Goal: Task Accomplishment & Management: Manage account settings

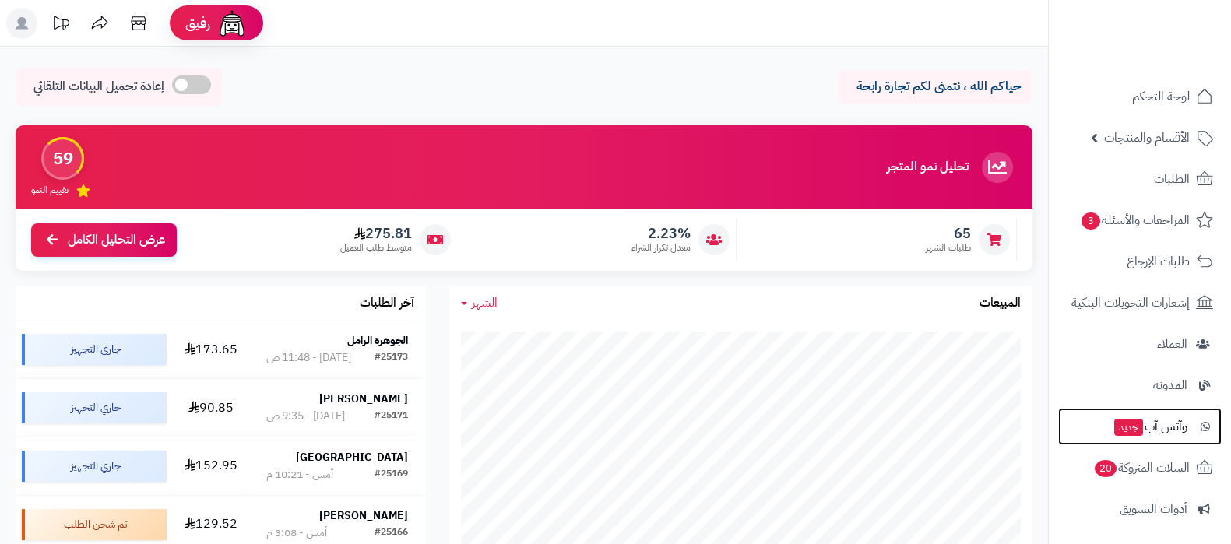
click at [1159, 428] on span "وآتس آب جديد" at bounding box center [1150, 427] width 75 height 22
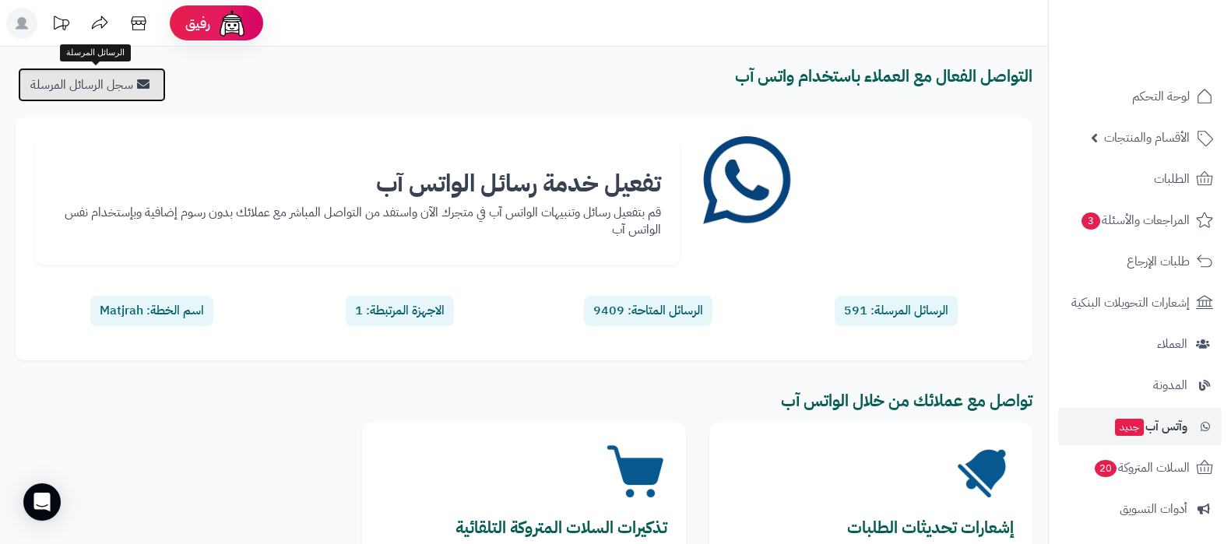
click at [82, 75] on link "سجل الرسائل المرسلة" at bounding box center [92, 85] width 148 height 34
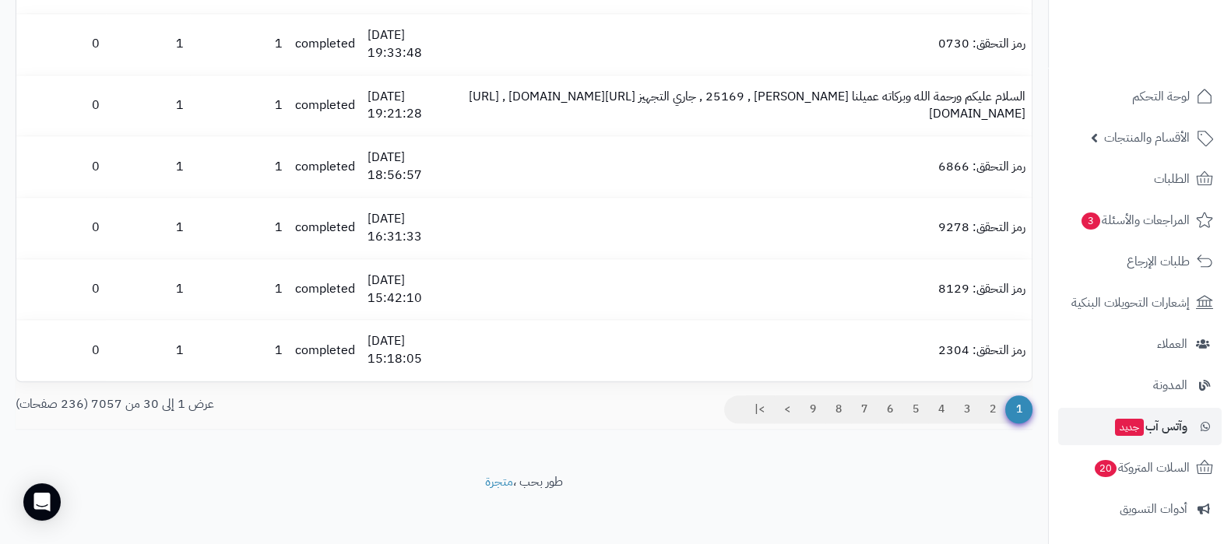
scroll to position [1658, 0]
click at [986, 410] on link "2" at bounding box center [992, 409] width 26 height 28
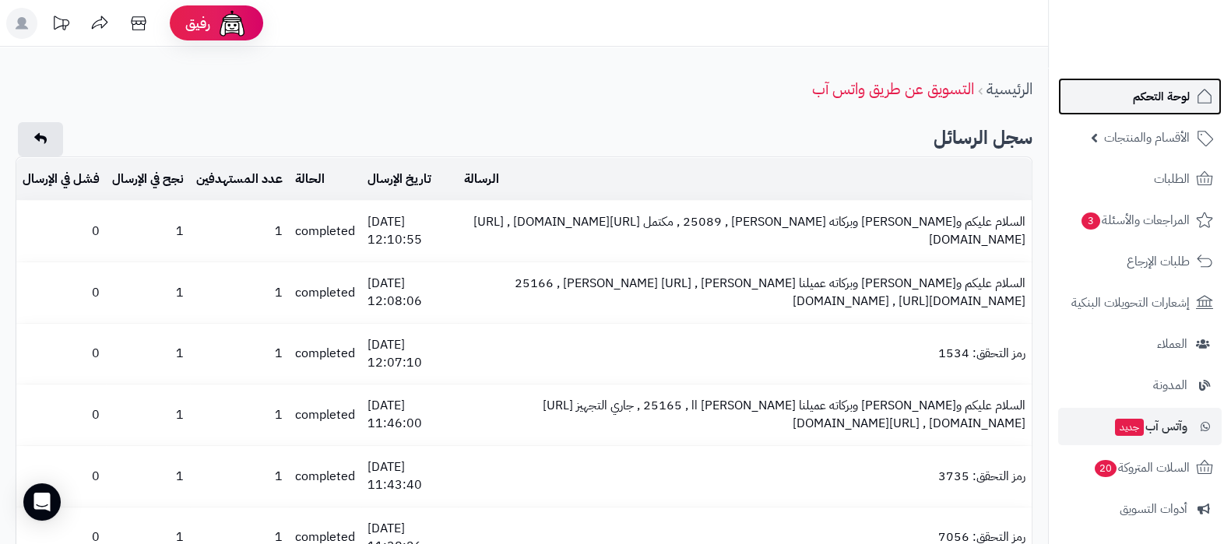
click at [1142, 107] on span "لوحة التحكم" at bounding box center [1161, 97] width 57 height 22
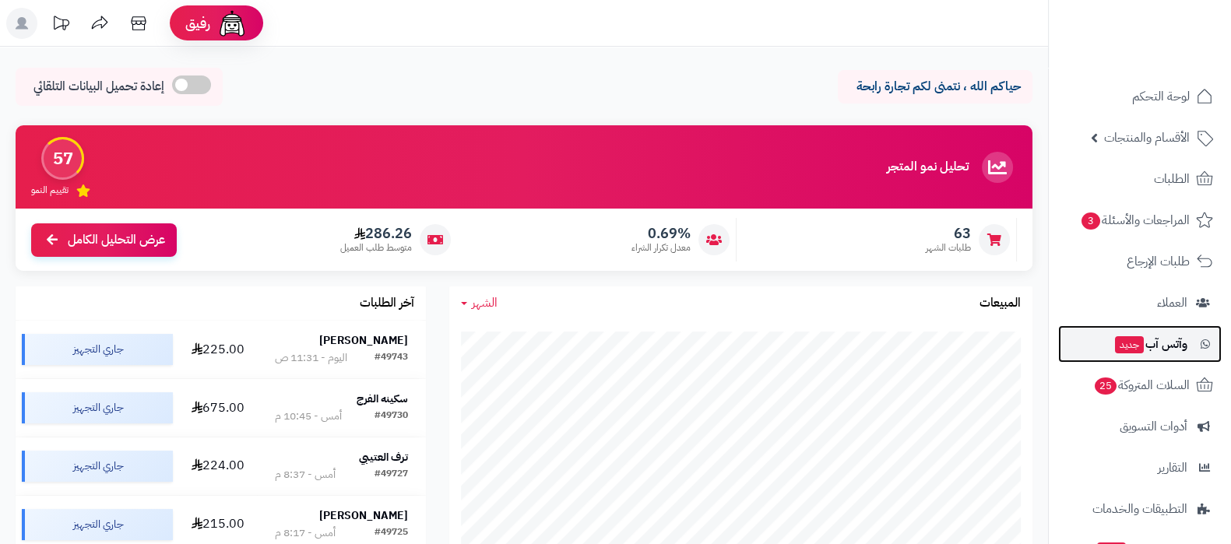
click at [1134, 340] on span "جديد" at bounding box center [1129, 344] width 29 height 17
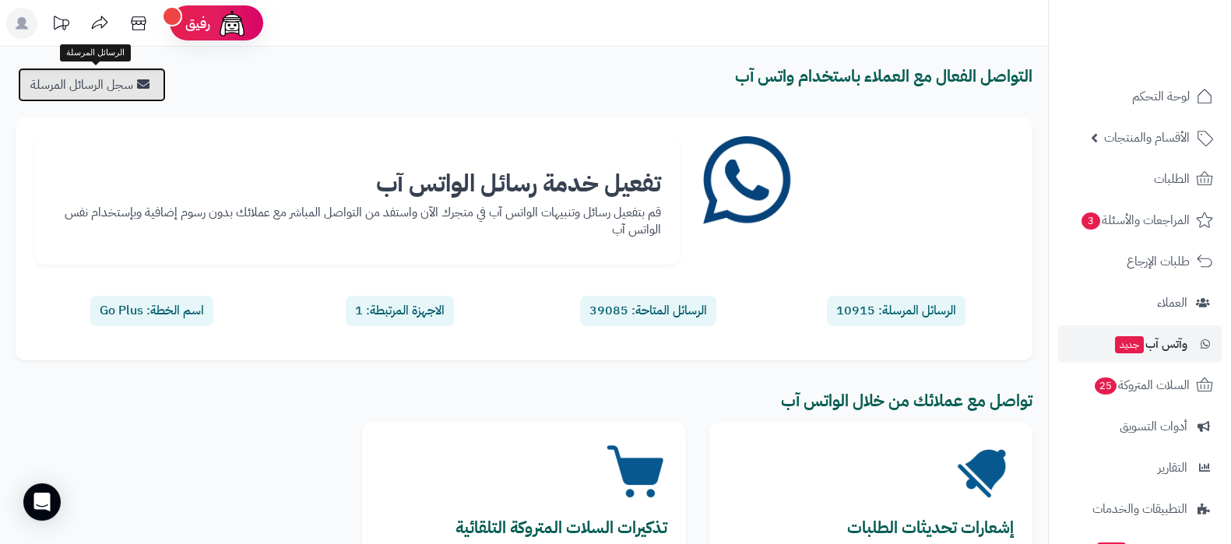
click at [108, 99] on link "سجل الرسائل المرسلة" at bounding box center [92, 85] width 148 height 34
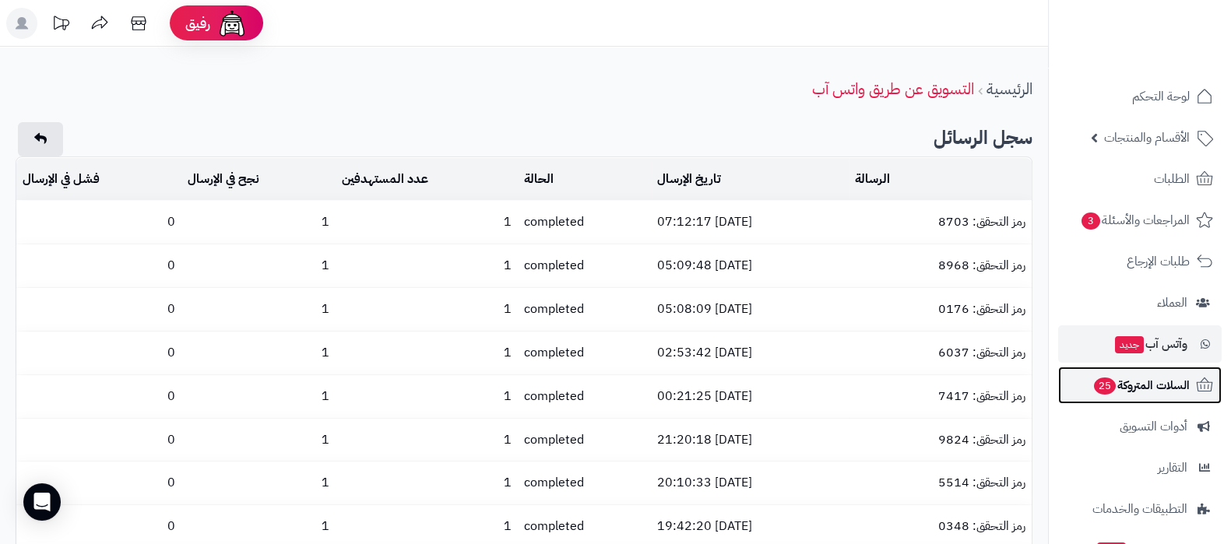
click at [1152, 396] on link "السلات المتروكة 25" at bounding box center [1140, 385] width 164 height 37
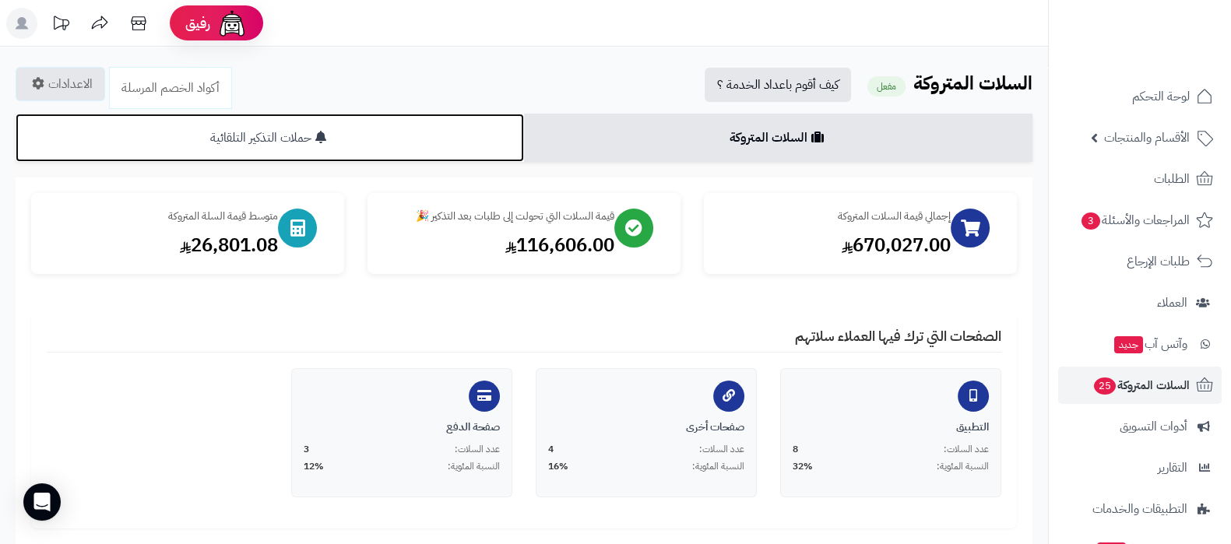
click at [335, 142] on link "حملات التذكير التلقائية" at bounding box center [270, 138] width 508 height 48
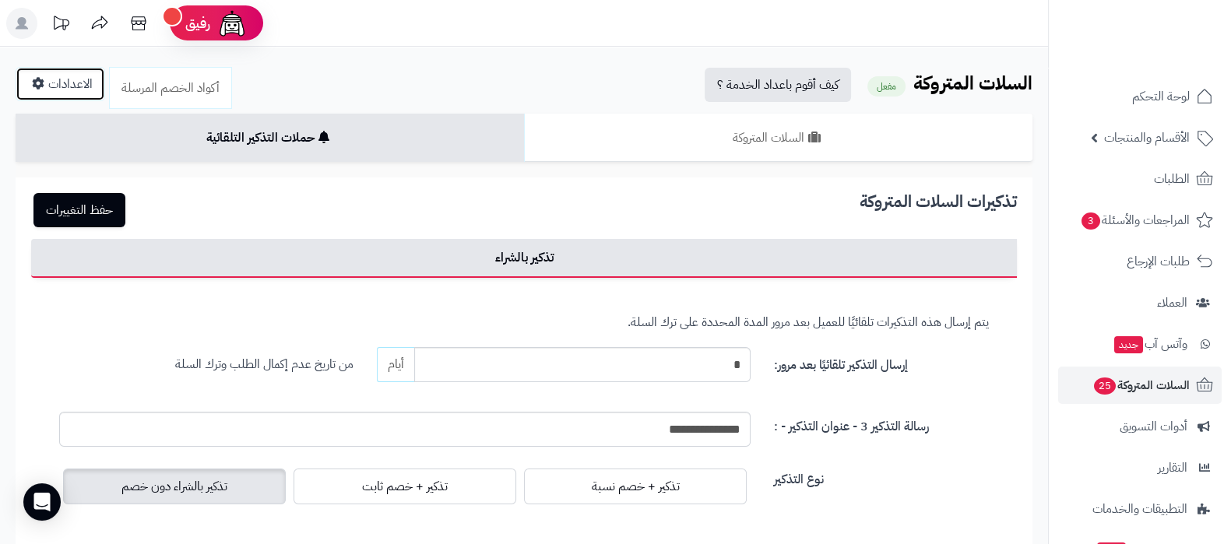
click at [88, 82] on link "الاعدادات" at bounding box center [61, 84] width 90 height 34
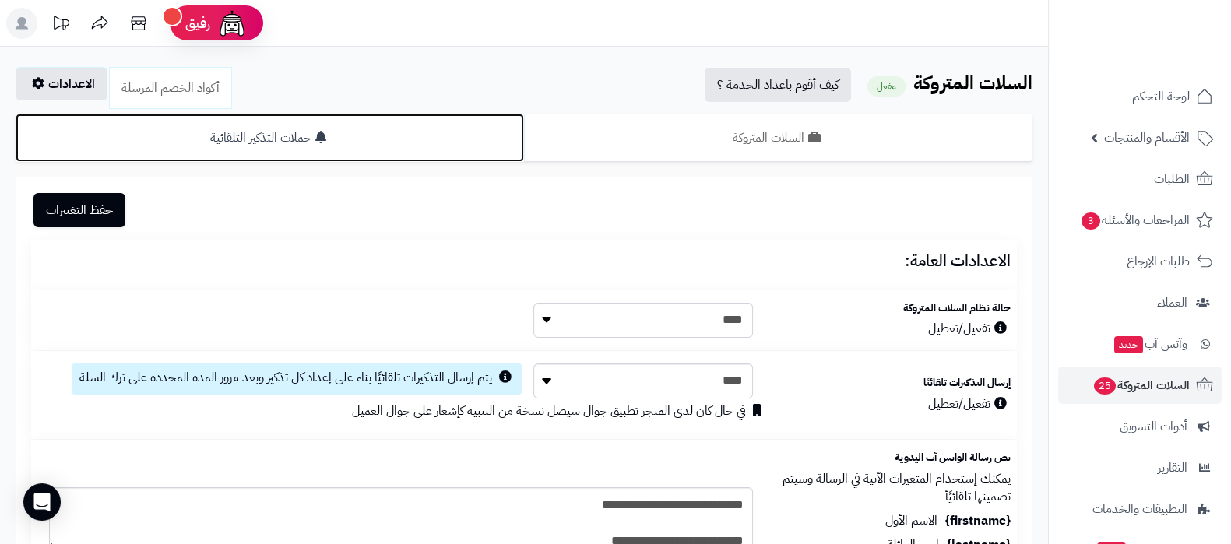
click at [420, 139] on link "حملات التذكير التلقائية" at bounding box center [270, 138] width 508 height 48
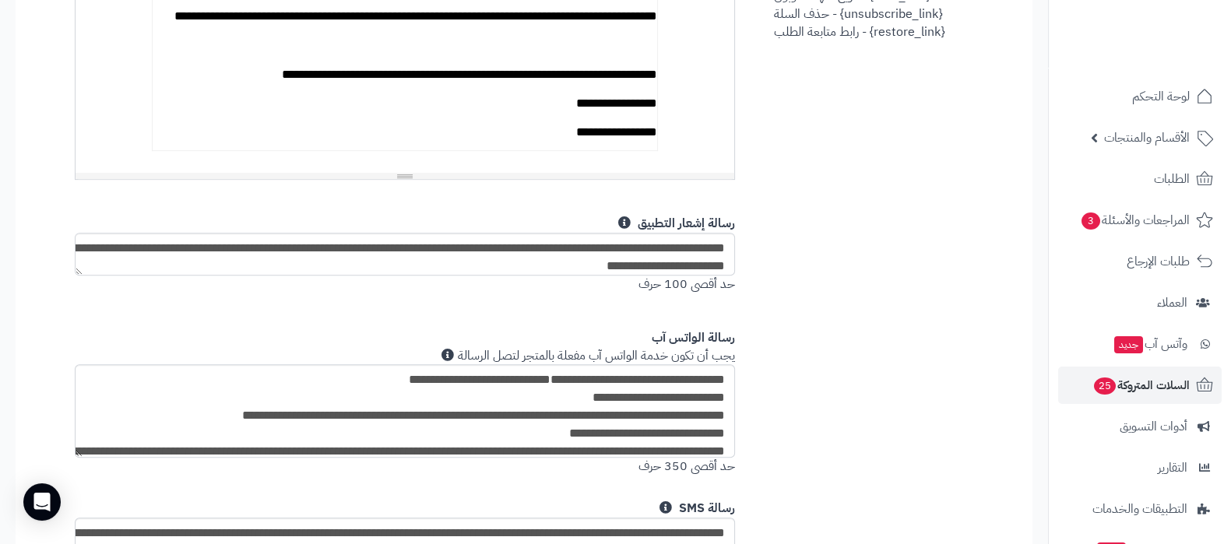
scroll to position [973, 0]
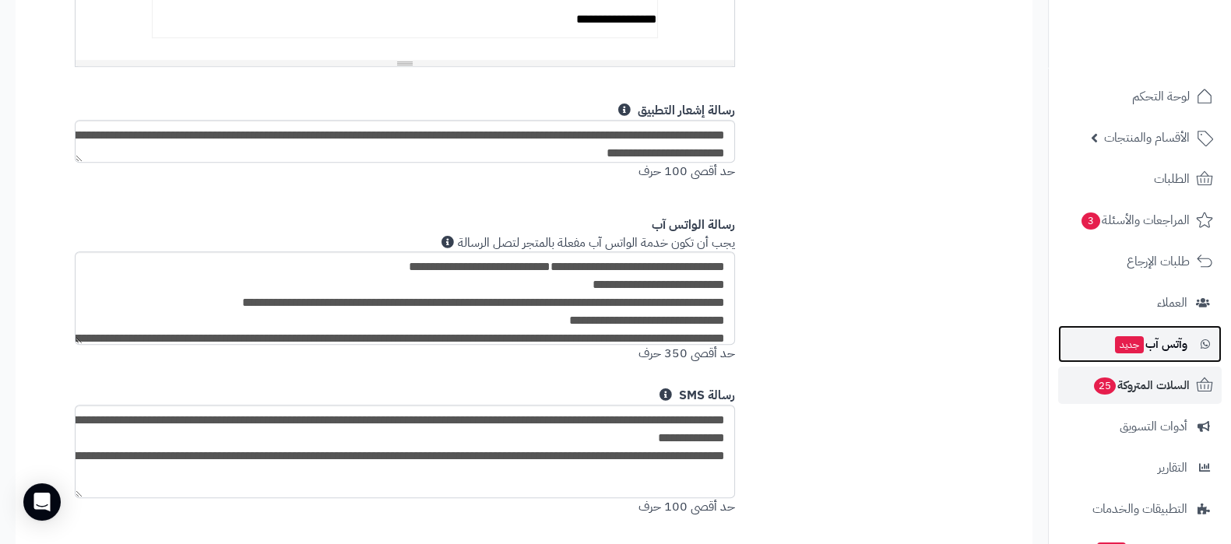
click at [1126, 336] on span "جديد" at bounding box center [1129, 344] width 29 height 17
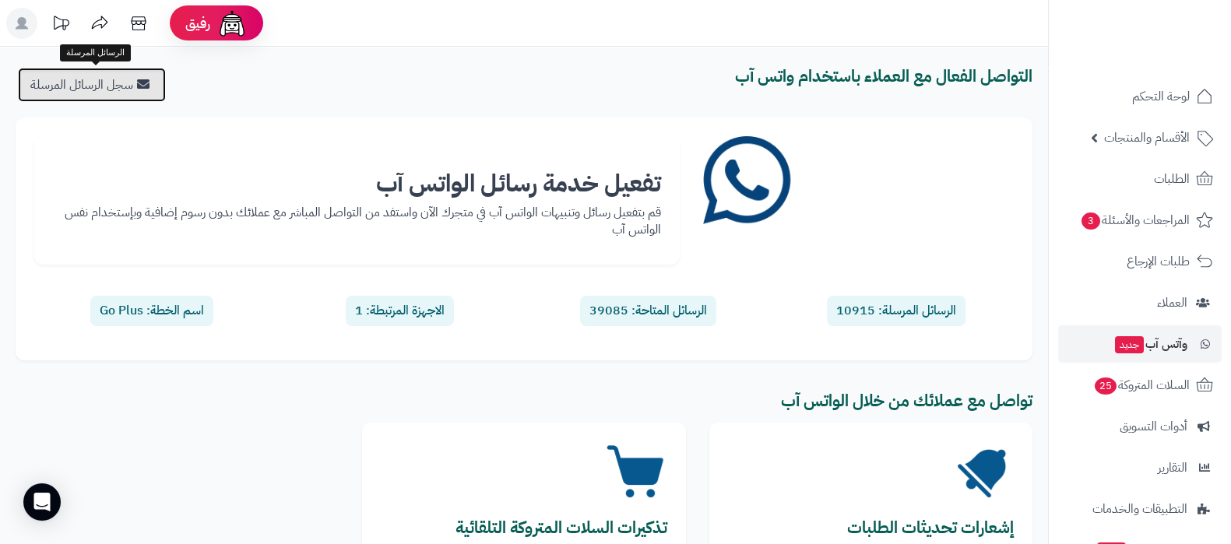
click at [76, 78] on link "سجل الرسائل المرسلة" at bounding box center [92, 85] width 148 height 34
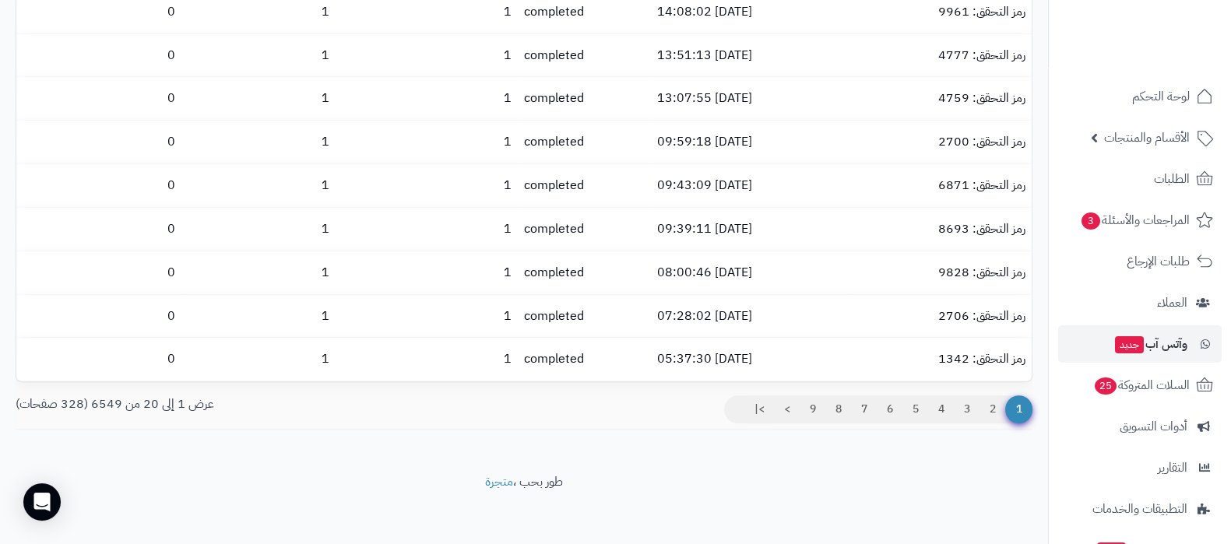
scroll to position [692, 0]
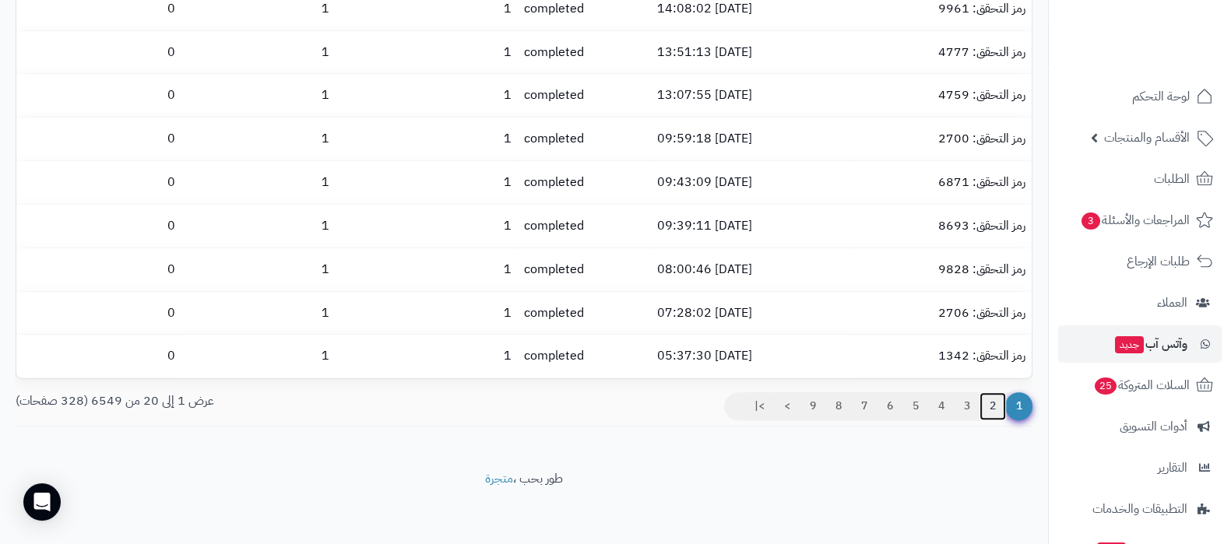
click at [990, 399] on link "2" at bounding box center [992, 406] width 26 height 28
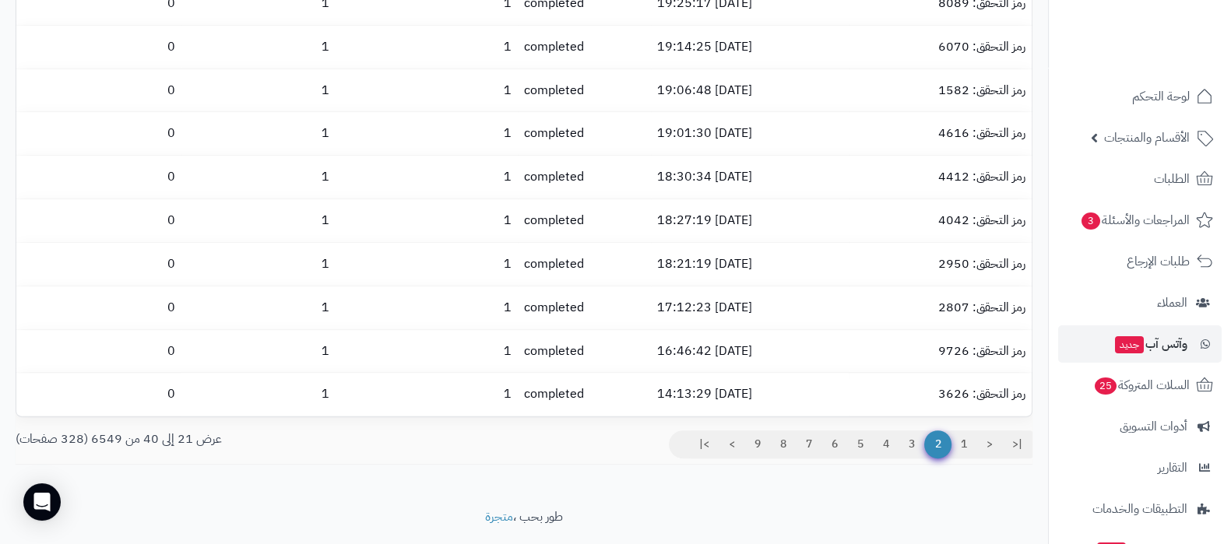
scroll to position [692, 0]
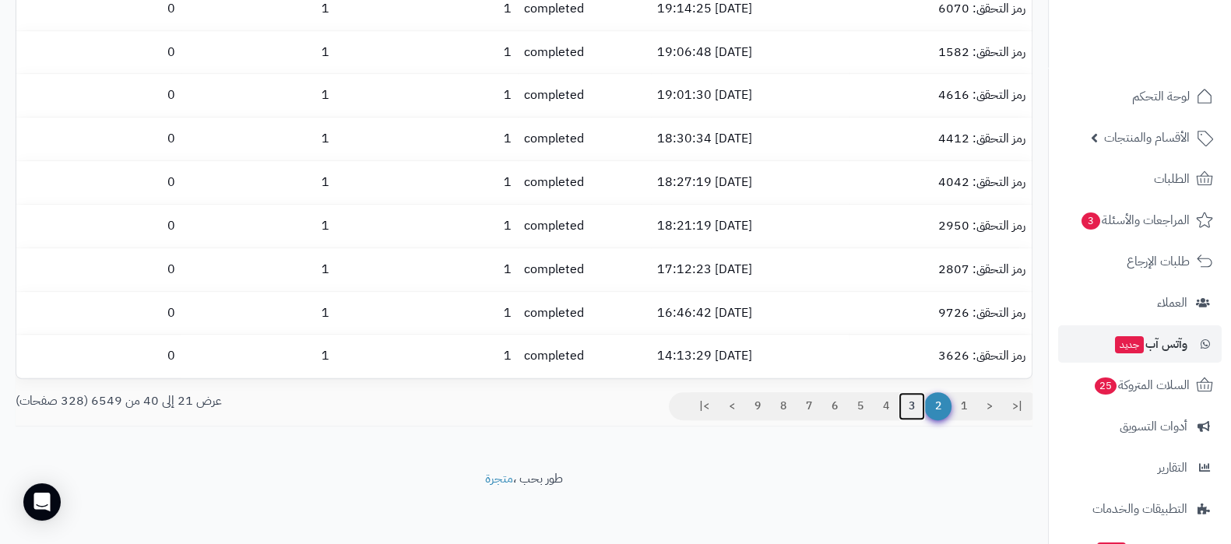
click at [910, 406] on link "3" at bounding box center [912, 406] width 26 height 28
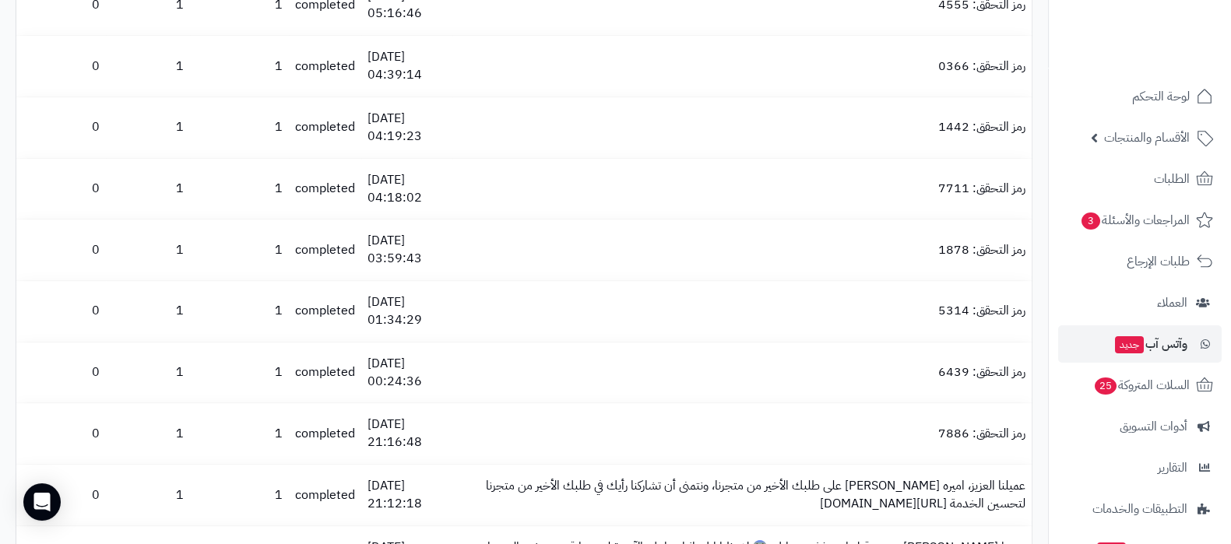
scroll to position [1047, 0]
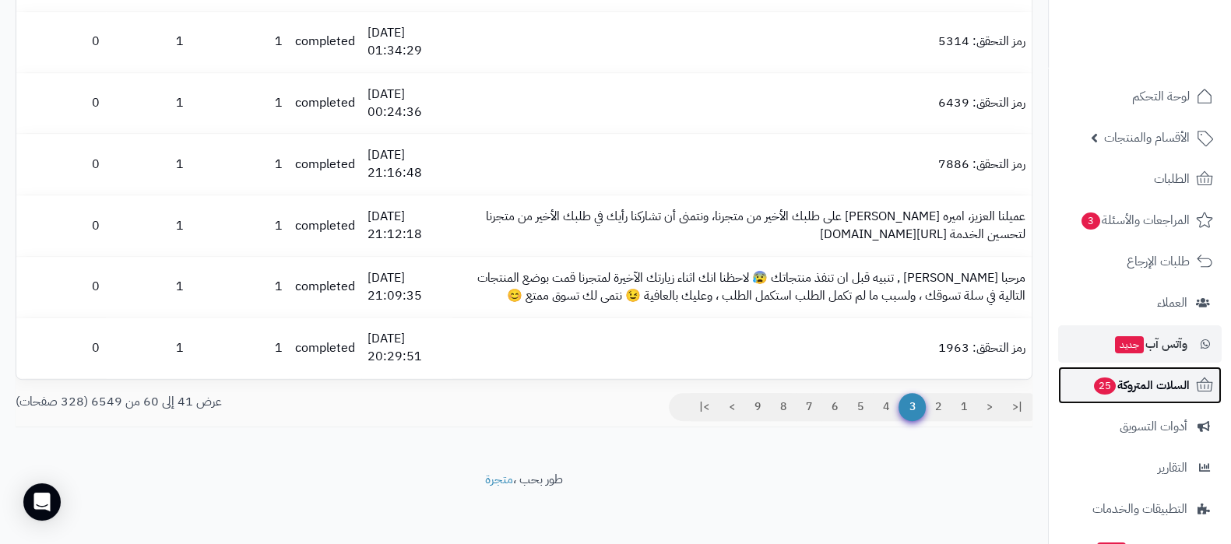
click at [1127, 391] on span "السلات المتروكة 25" at bounding box center [1140, 386] width 97 height 22
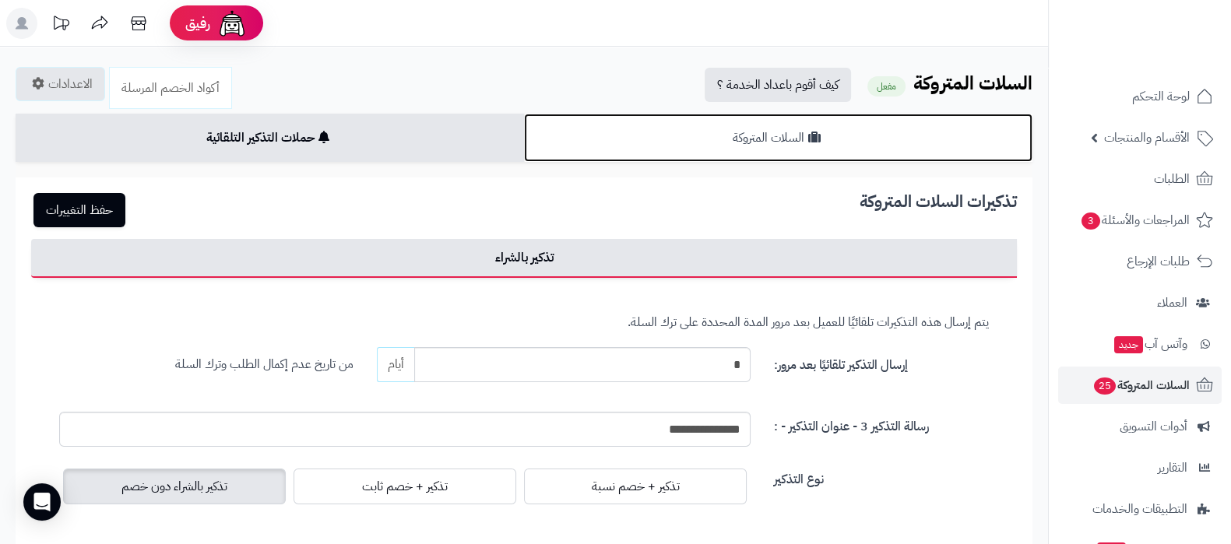
click at [818, 145] on link "السلات المتروكة" at bounding box center [778, 138] width 508 height 48
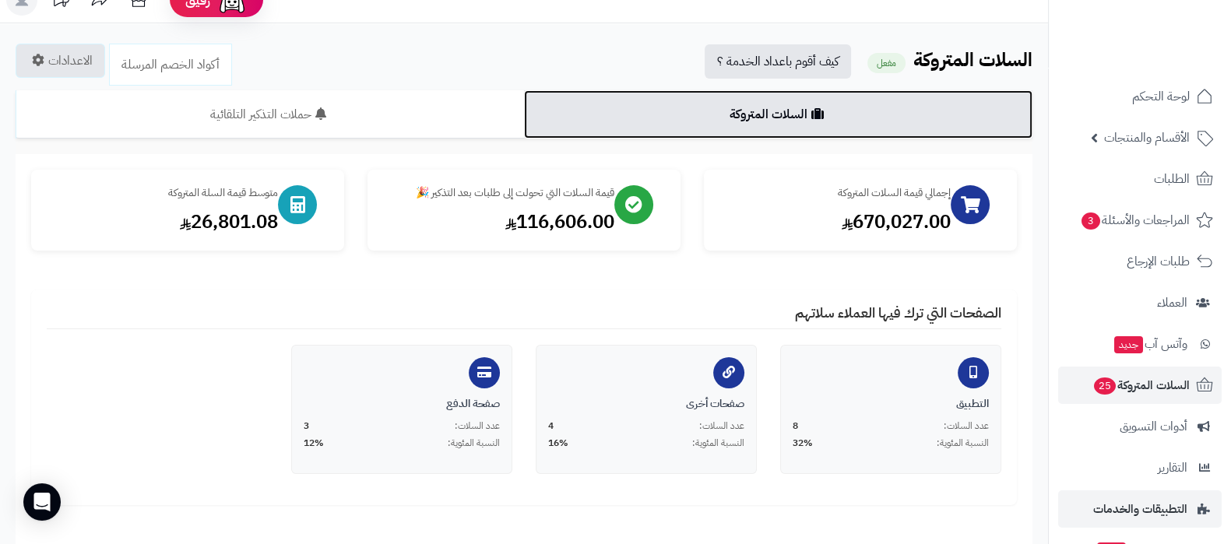
scroll to position [126, 0]
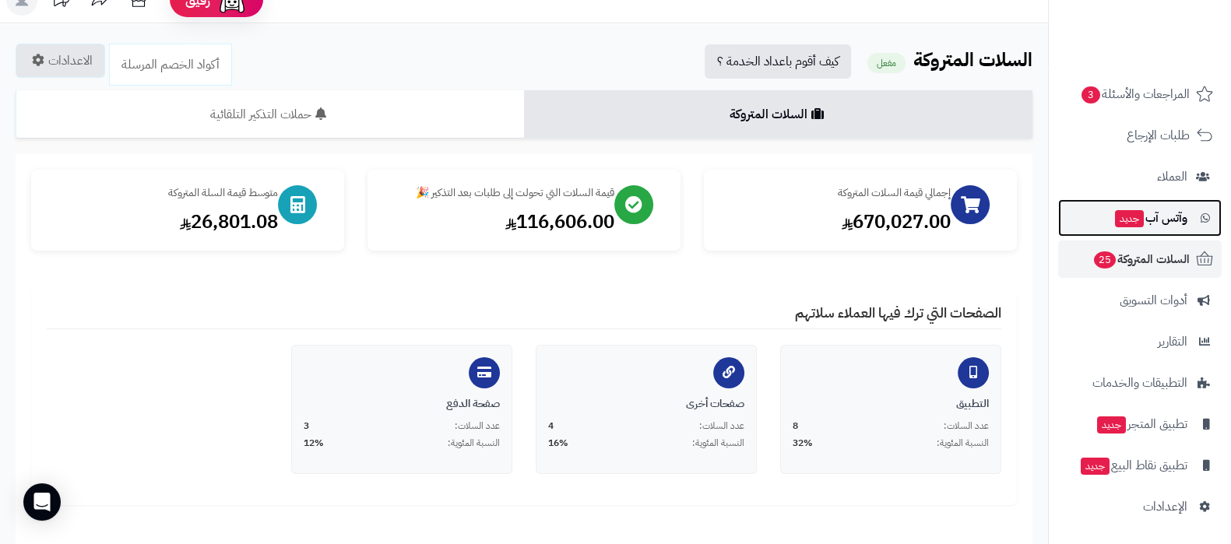
click at [1131, 226] on span "جديد" at bounding box center [1129, 218] width 29 height 17
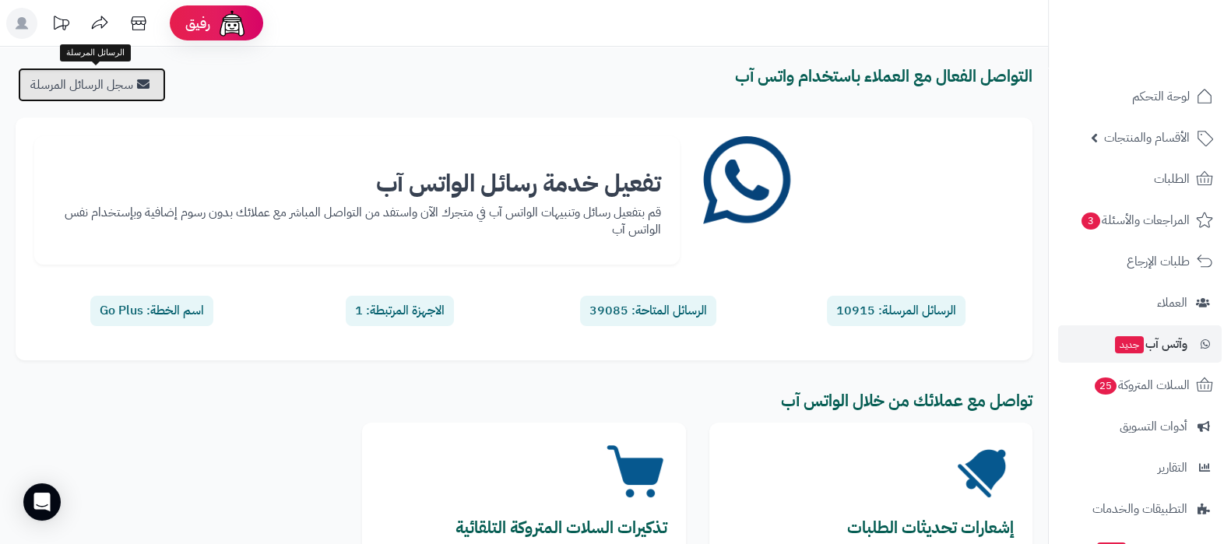
click at [109, 79] on link "سجل الرسائل المرسلة" at bounding box center [92, 85] width 148 height 34
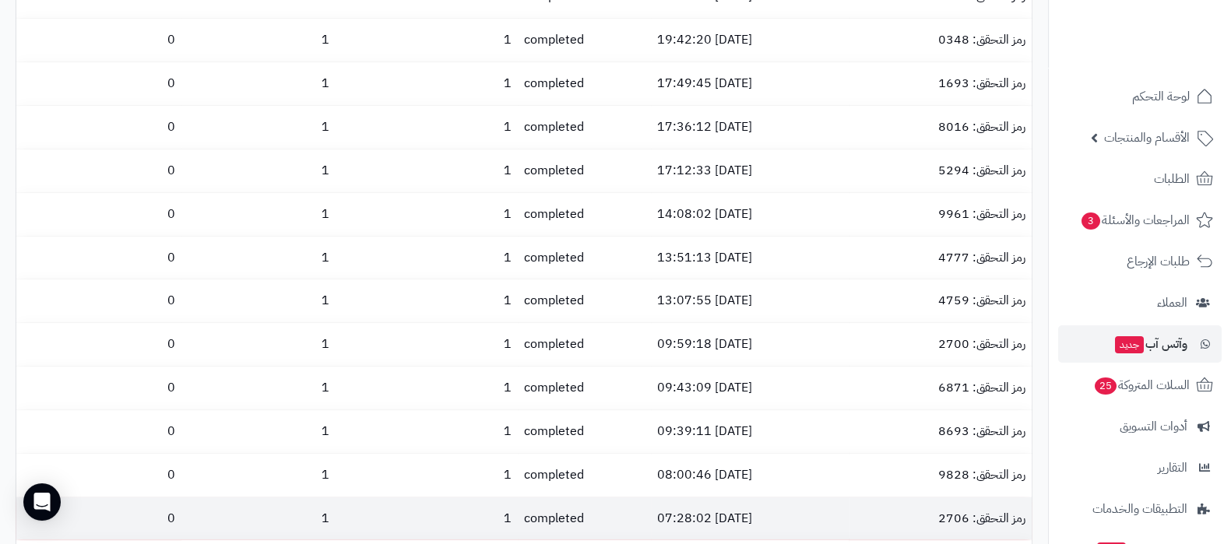
scroll to position [692, 0]
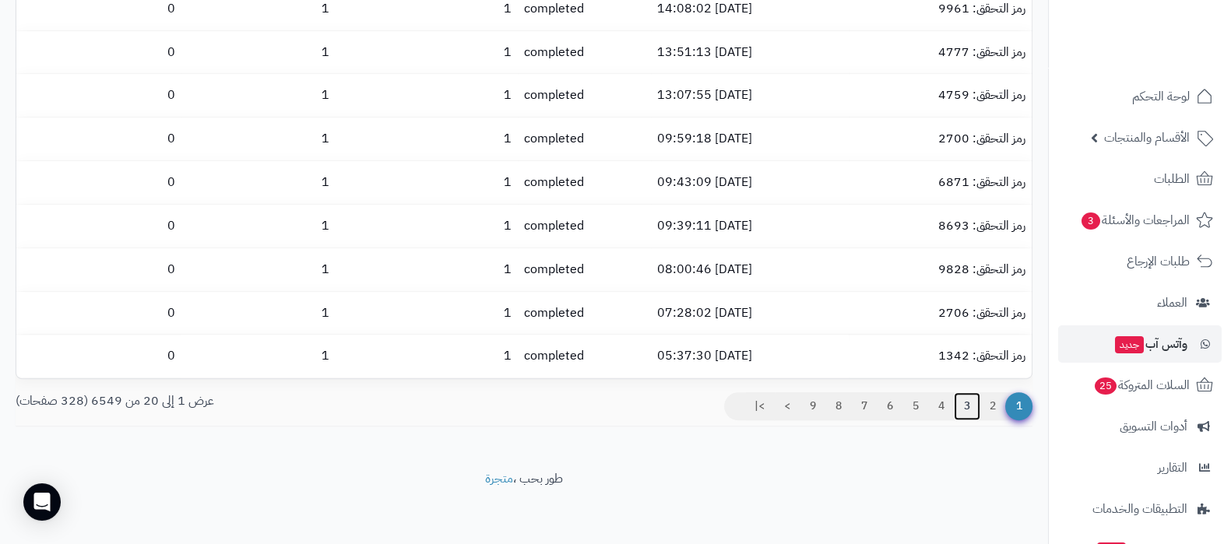
click at [969, 399] on link "3" at bounding box center [967, 406] width 26 height 28
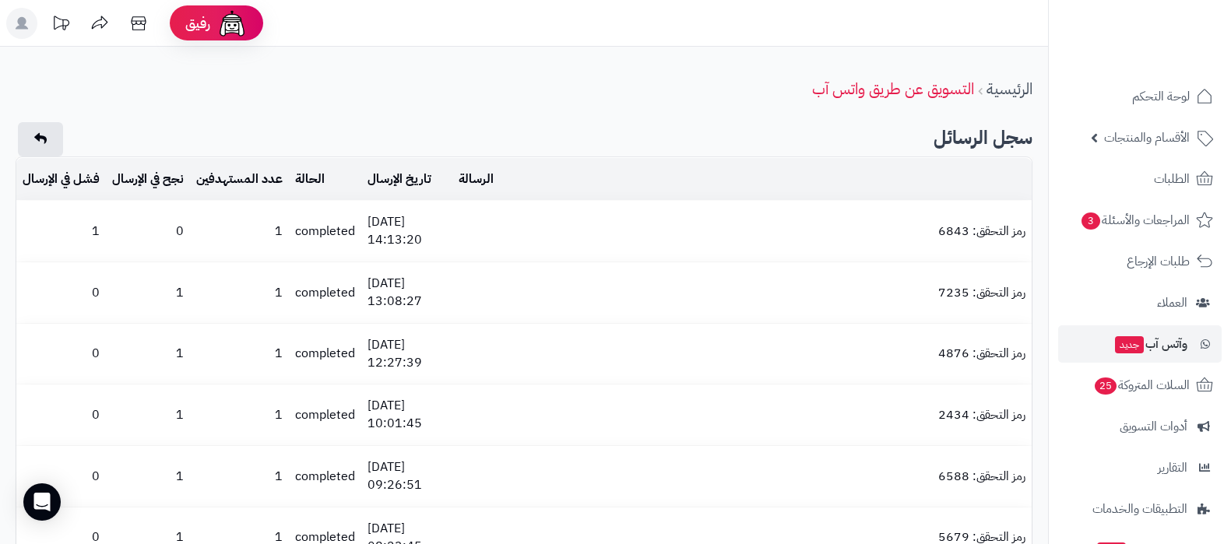
scroll to position [1047, 0]
